Goal: Navigation & Orientation: Go to known website

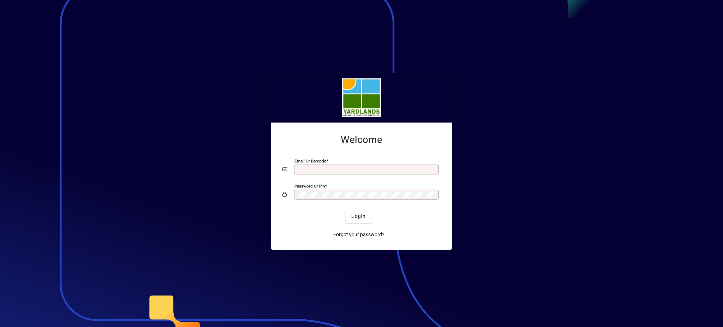
type input "**********"
click at [286, 200] on div "Password or Pin" at bounding box center [362, 194] width 158 height 13
click at [346, 210] on button "Login" at bounding box center [359, 216] width 26 height 13
